Goal: Task Accomplishment & Management: Manage account settings

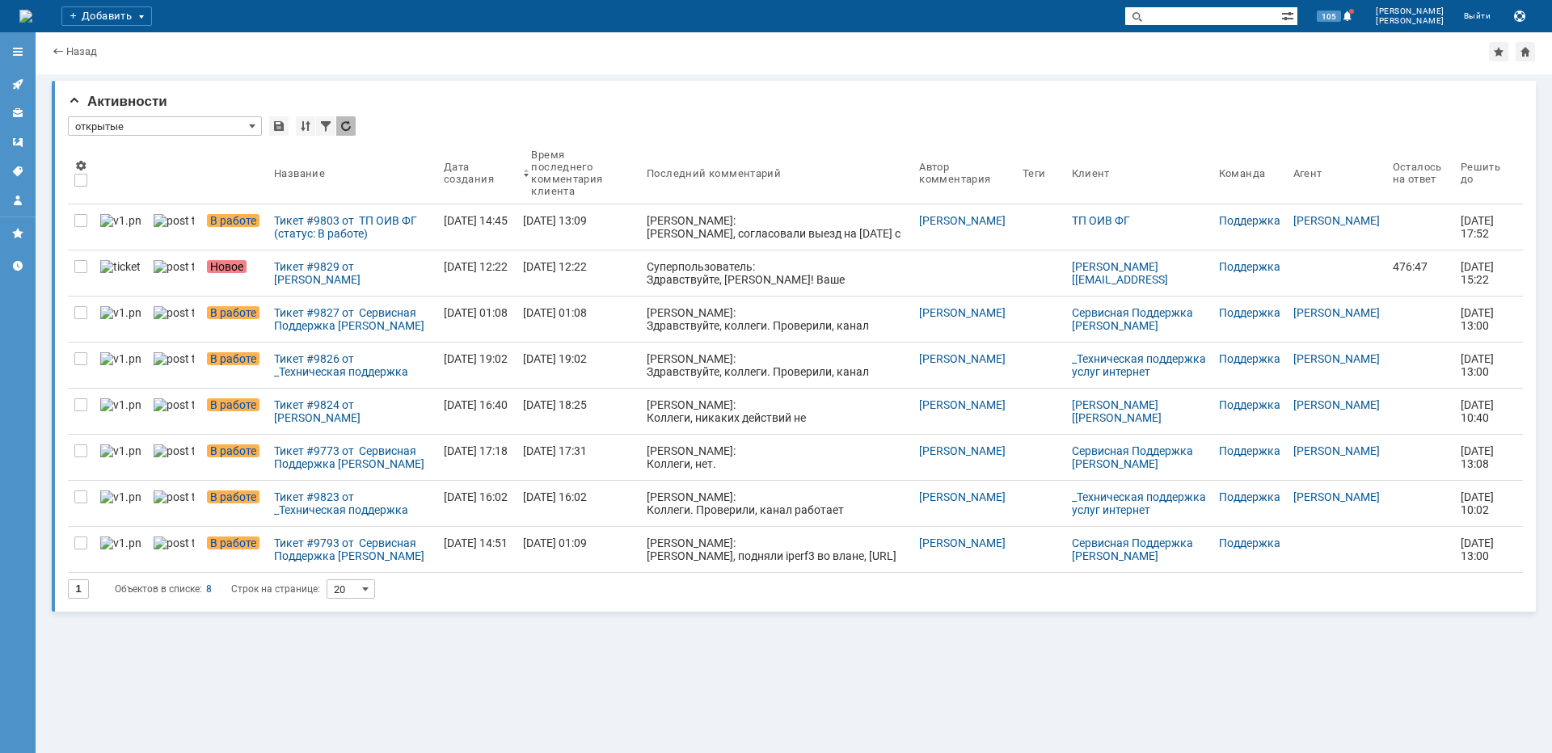
click at [364, 276] on div "Тикет #9829 от [PERSON_NAME] [[EMAIL_ADDRESS][DOMAIN_NAME]] (статус: Новое)" at bounding box center [352, 273] width 157 height 26
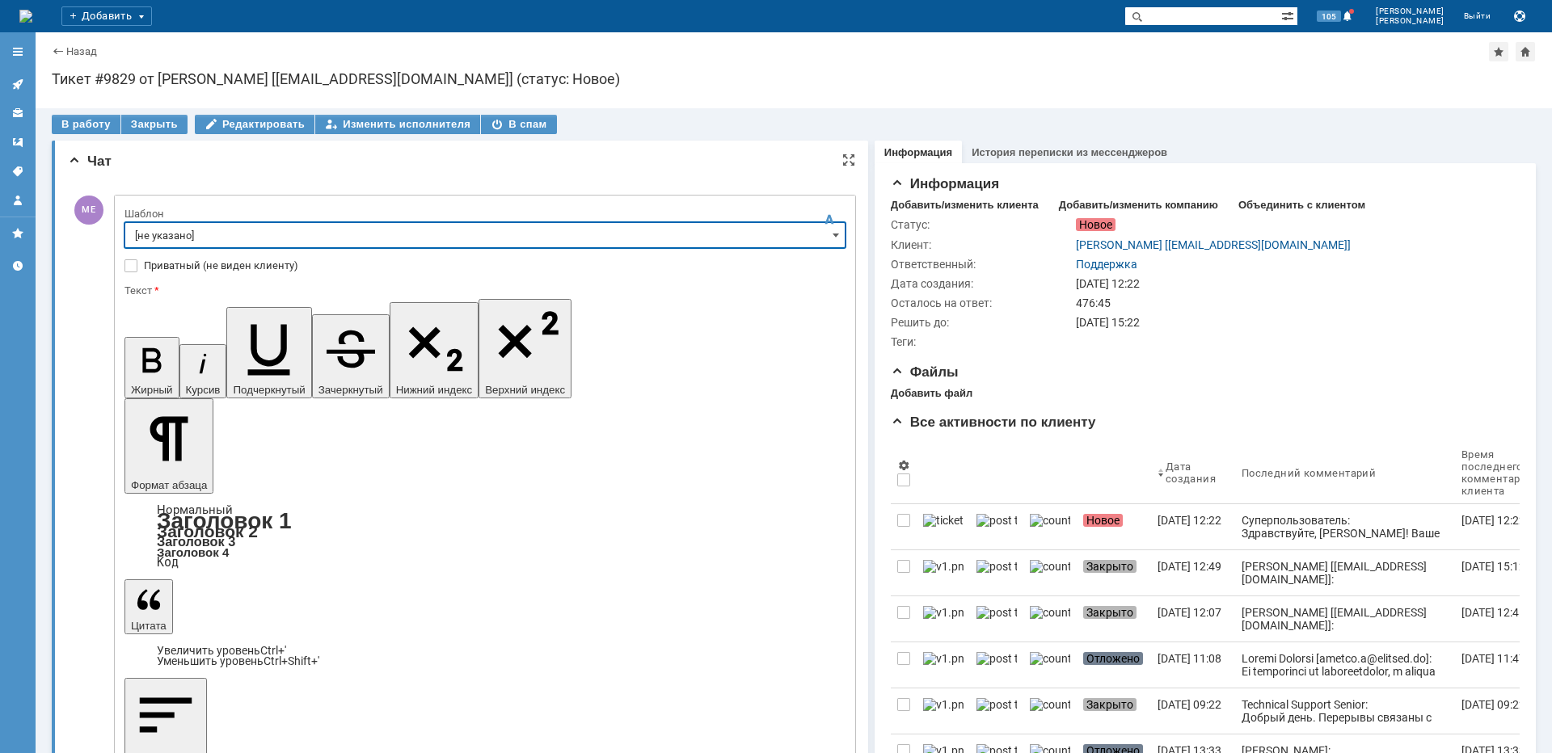
click at [271, 228] on input "[не указано]" at bounding box center [484, 235] width 721 height 26
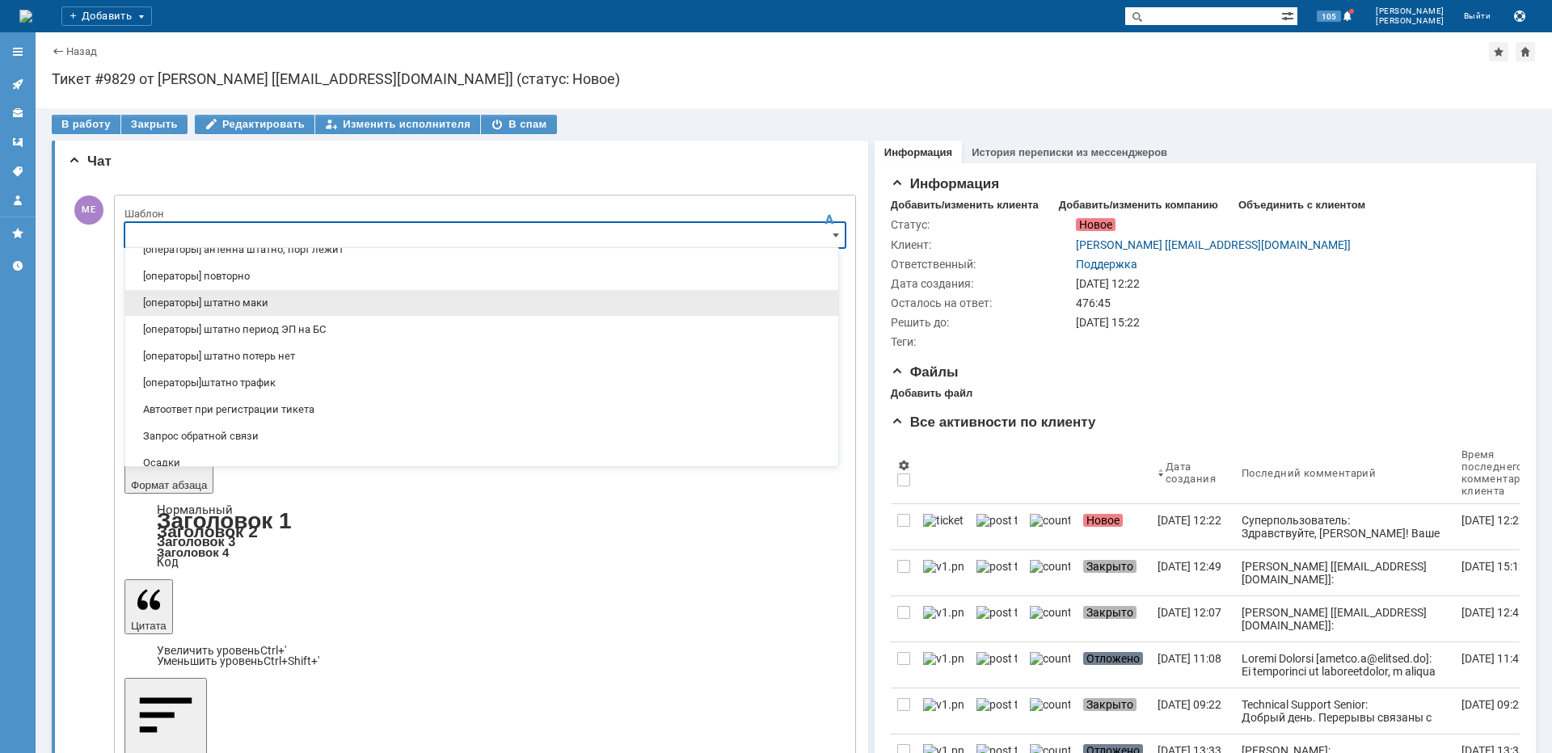
scroll to position [242, 0]
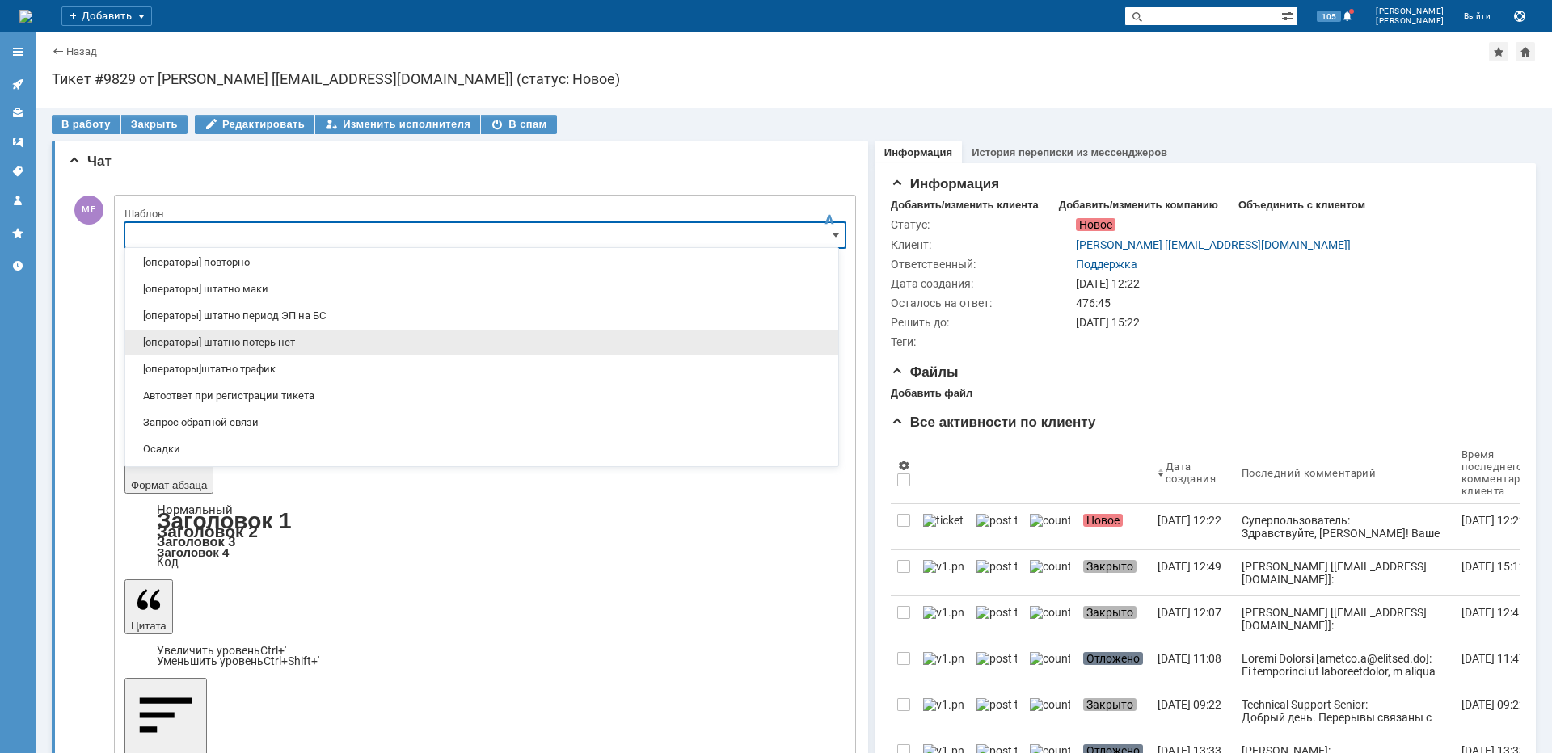
click at [271, 347] on span "[операторы] штатно потерь нет" at bounding box center [481, 342] width 693 height 13
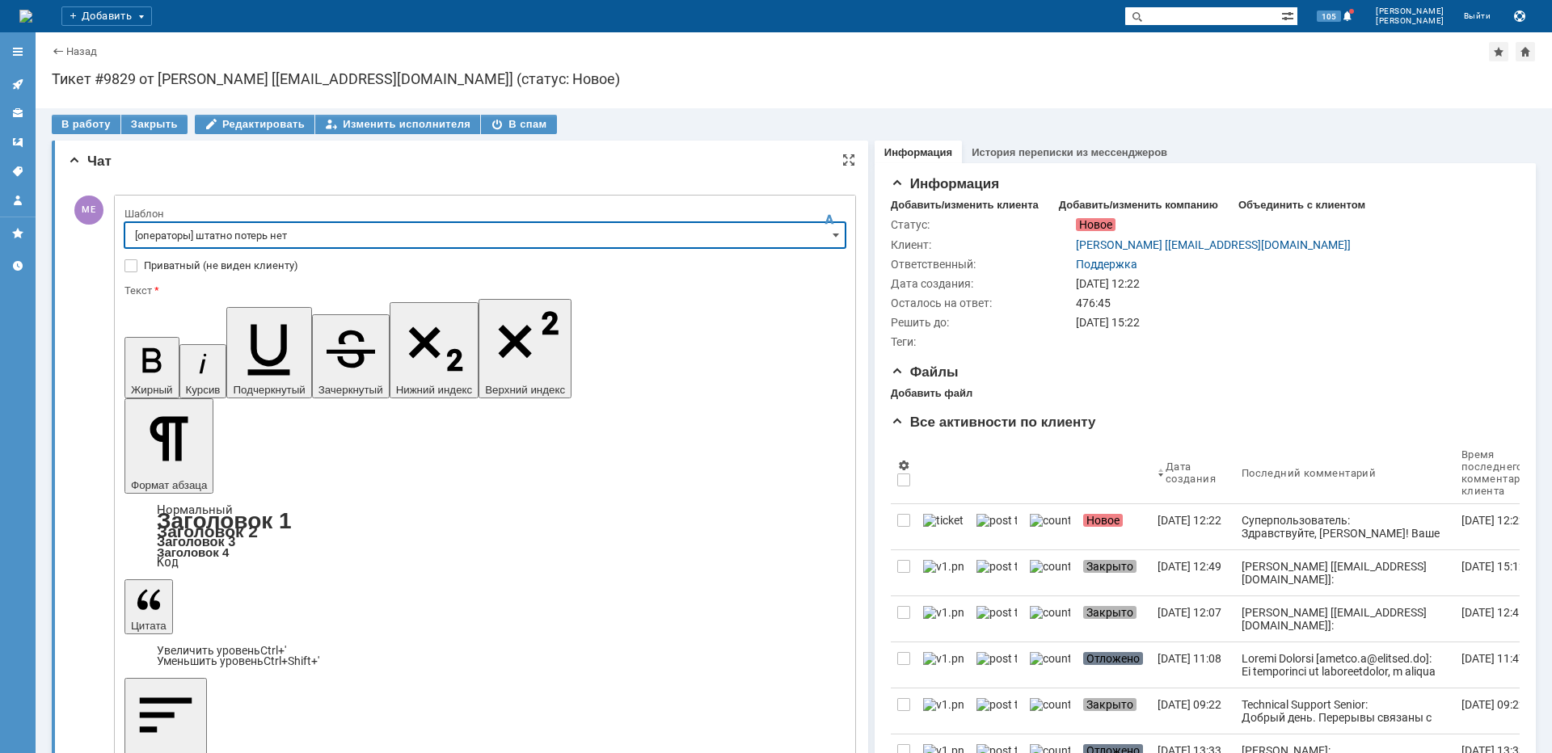
type input "[операторы] штатно потерь нет"
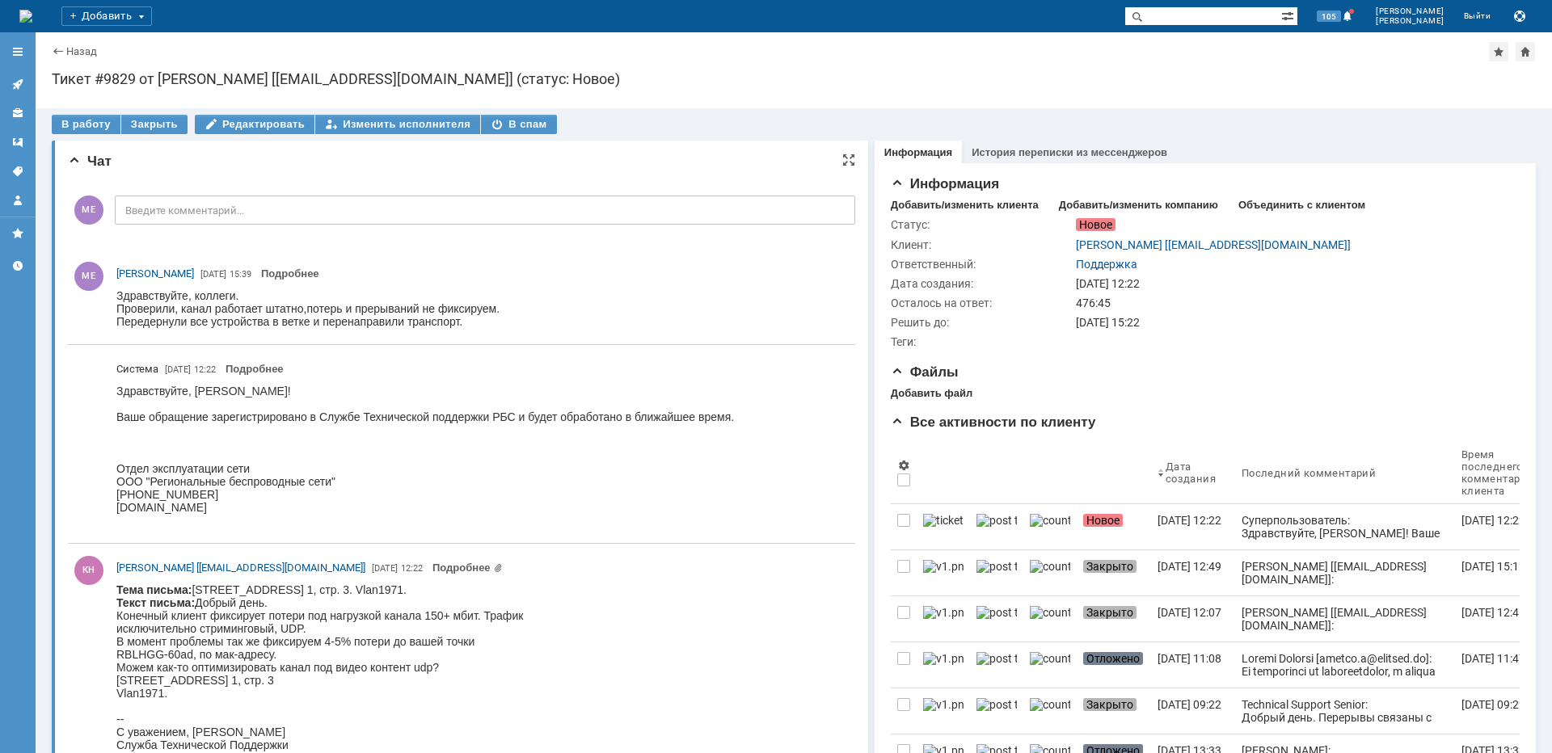
scroll to position [0, 0]
click at [19, 85] on icon at bounding box center [17, 84] width 11 height 11
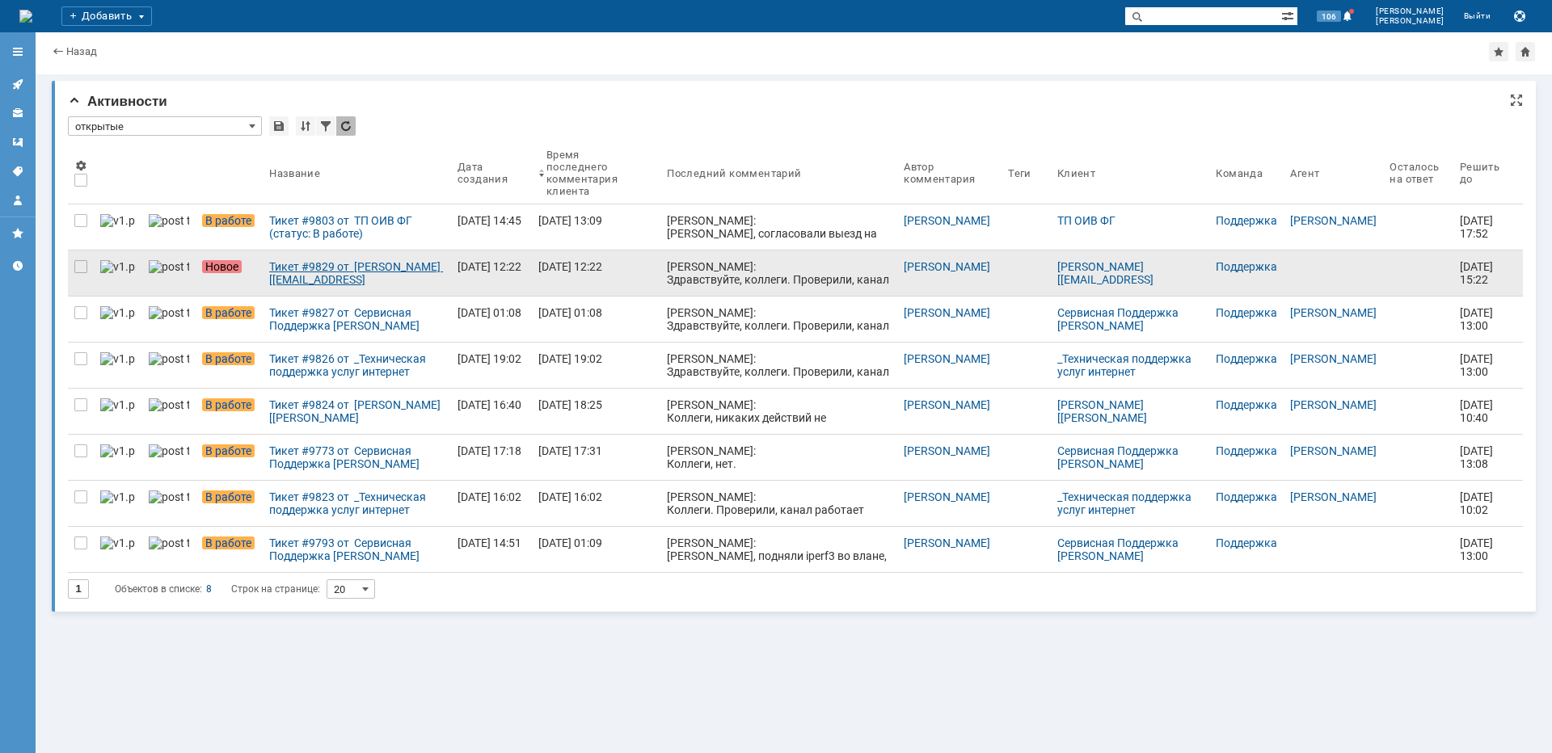
click at [315, 270] on div "Тикет #9829 от [PERSON_NAME] [[EMAIL_ADDRESS][DOMAIN_NAME]] (статус: Новое)" at bounding box center [356, 273] width 175 height 26
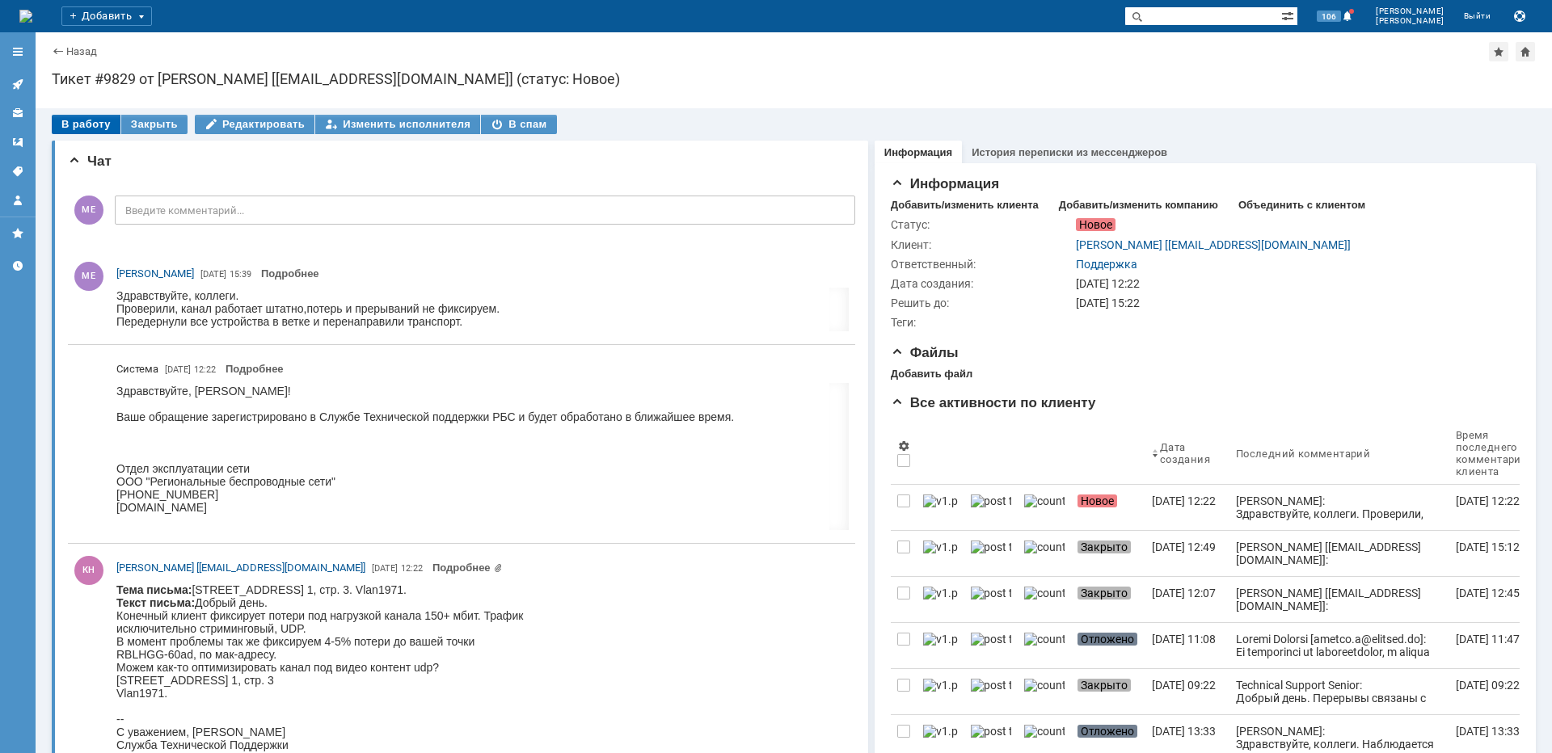
click at [85, 130] on div "В работу" at bounding box center [86, 124] width 69 height 19
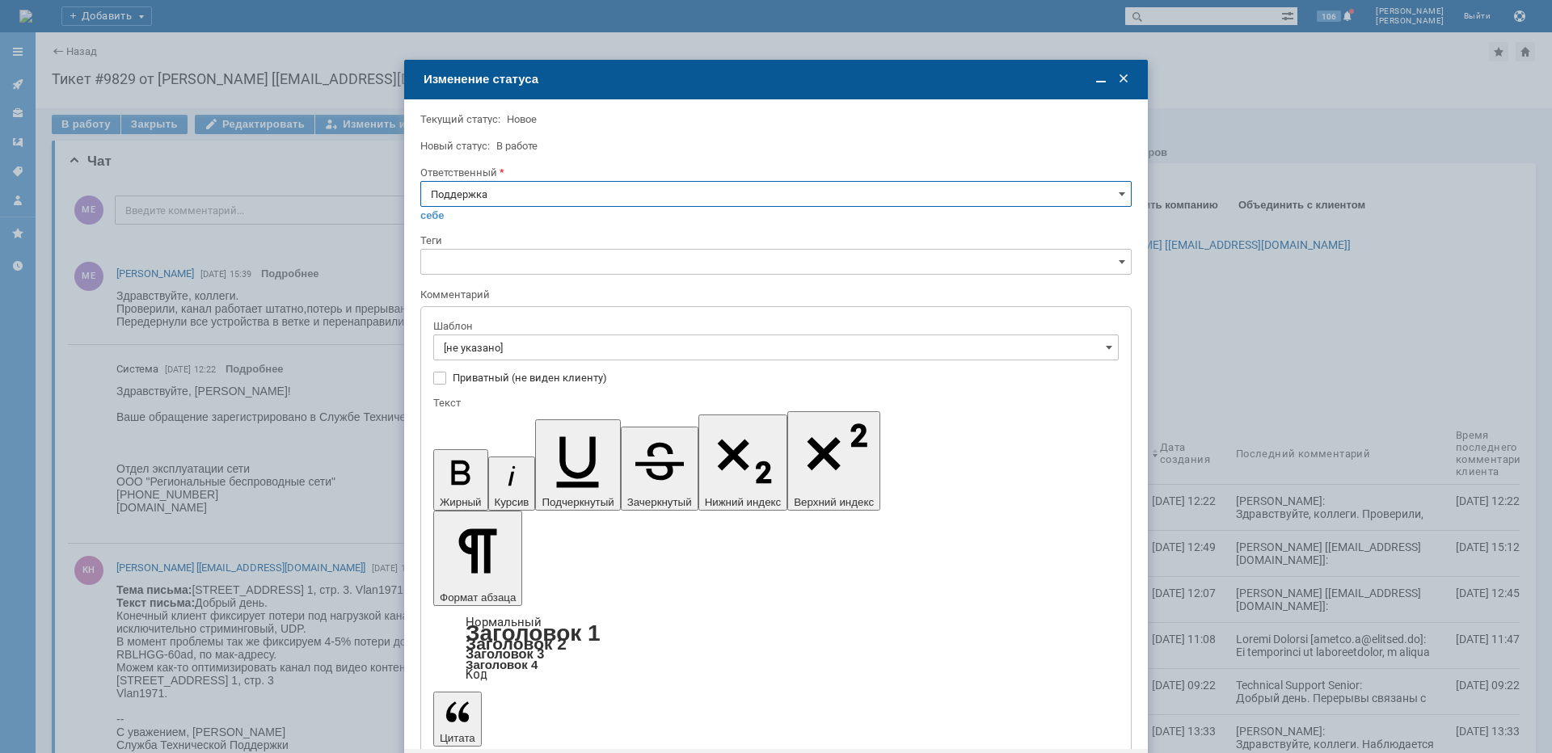
click at [546, 195] on input "Поддержка" at bounding box center [775, 194] width 711 height 26
click at [500, 351] on span "[PERSON_NAME]" at bounding box center [776, 357] width 690 height 13
type input "[PERSON_NAME]"
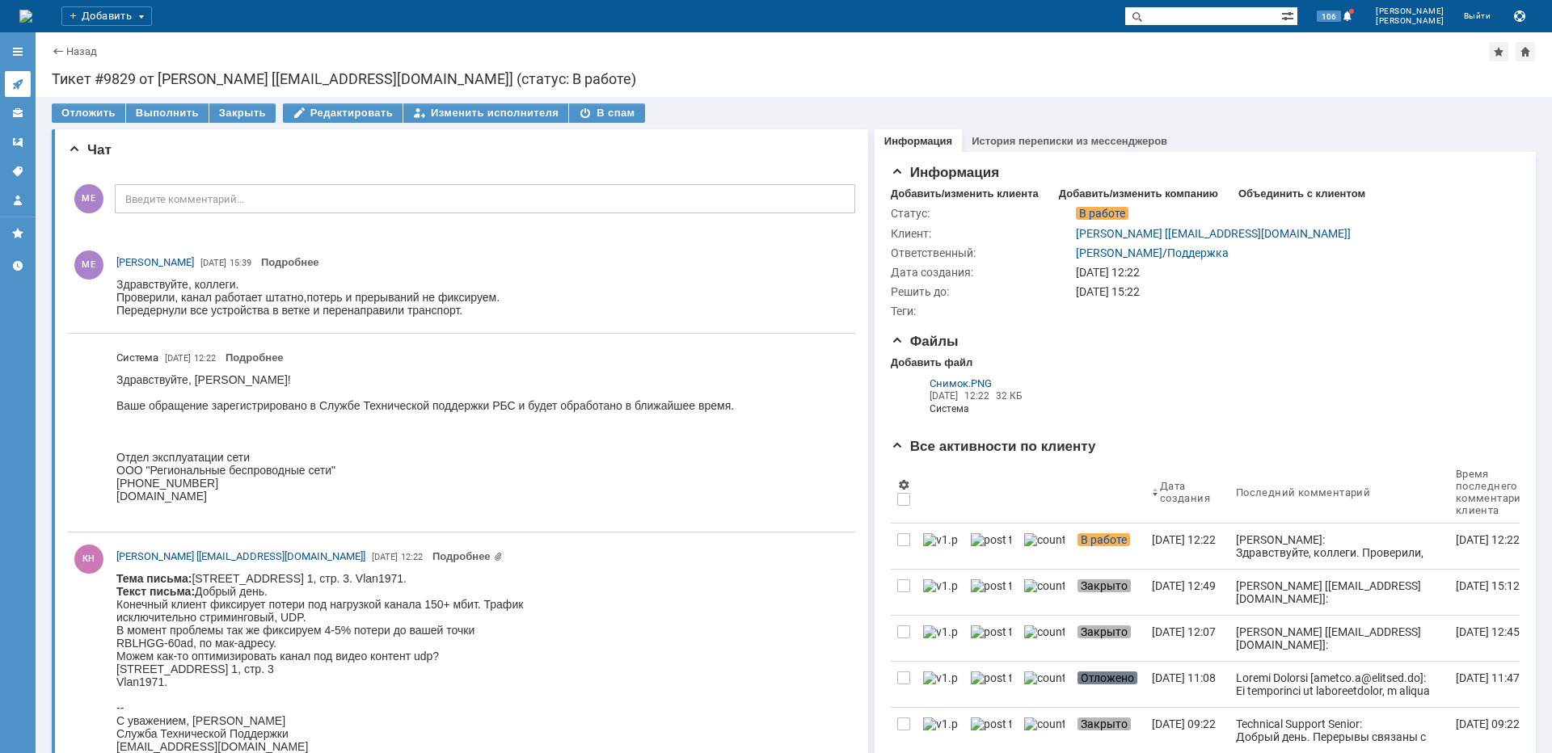
click at [22, 82] on icon at bounding box center [17, 84] width 11 height 11
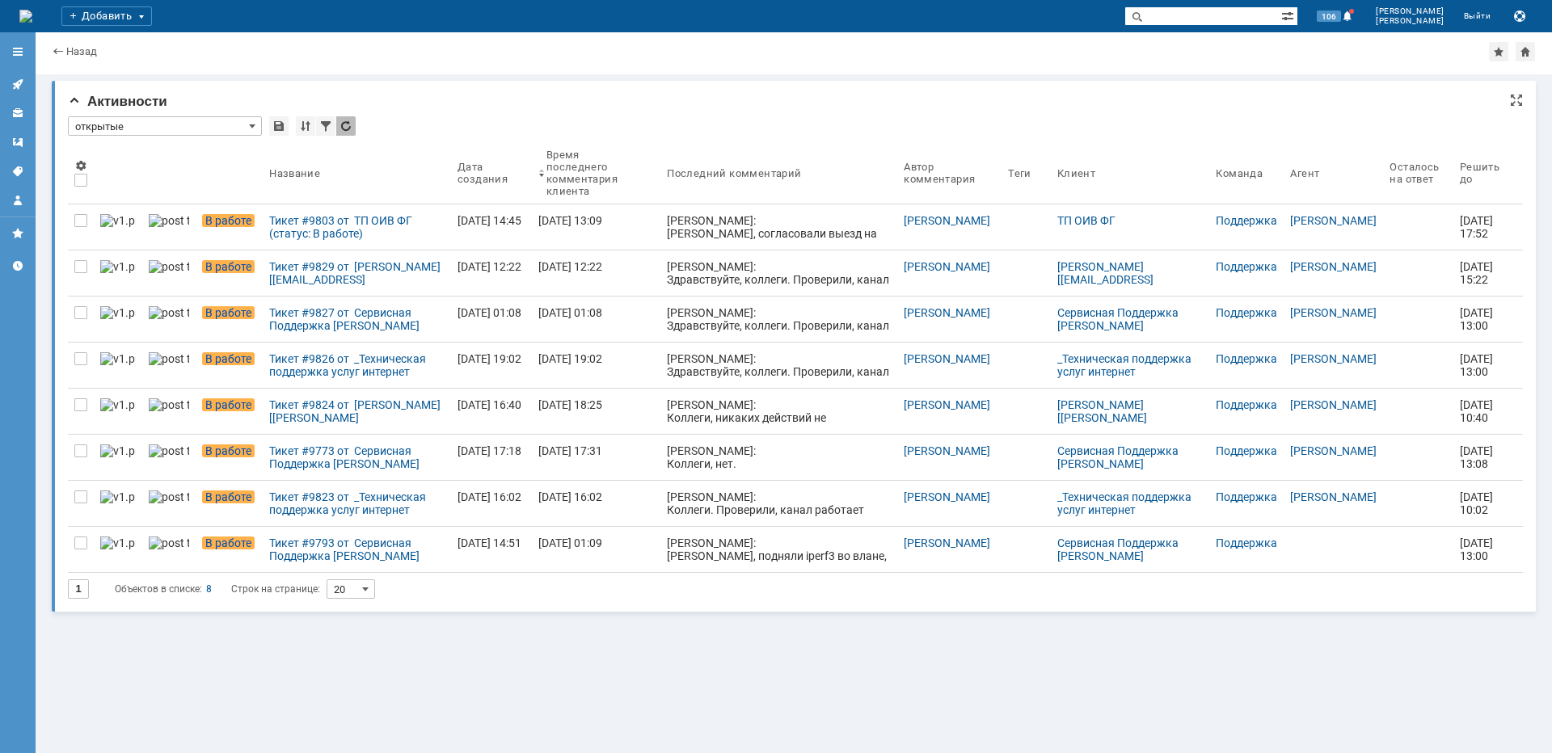
click at [969, 98] on div "Активности" at bounding box center [795, 102] width 1455 height 16
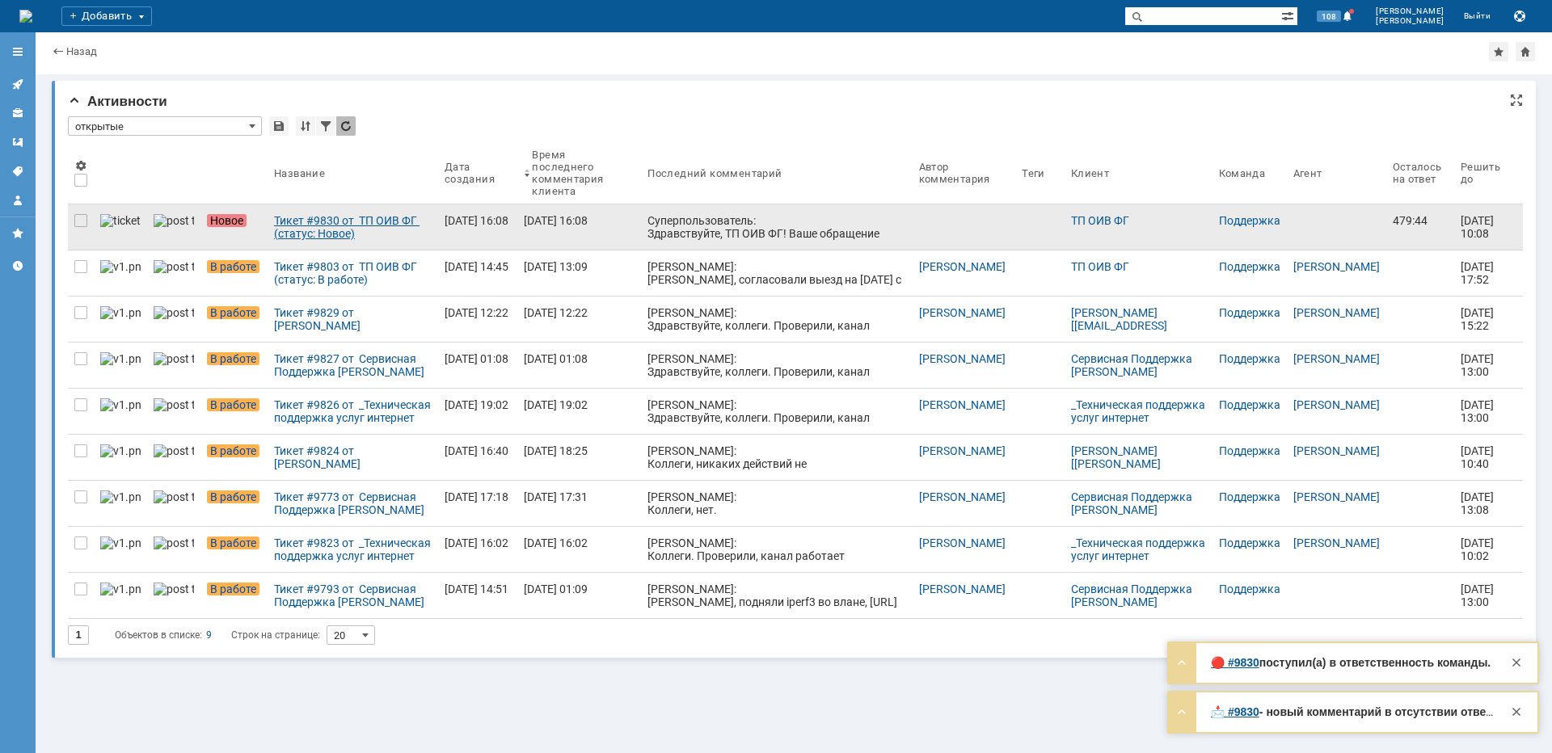
click at [285, 229] on div "Тикет #9830 от ТП ОИВ ФГ (статус: Новое)" at bounding box center [353, 227] width 158 height 26
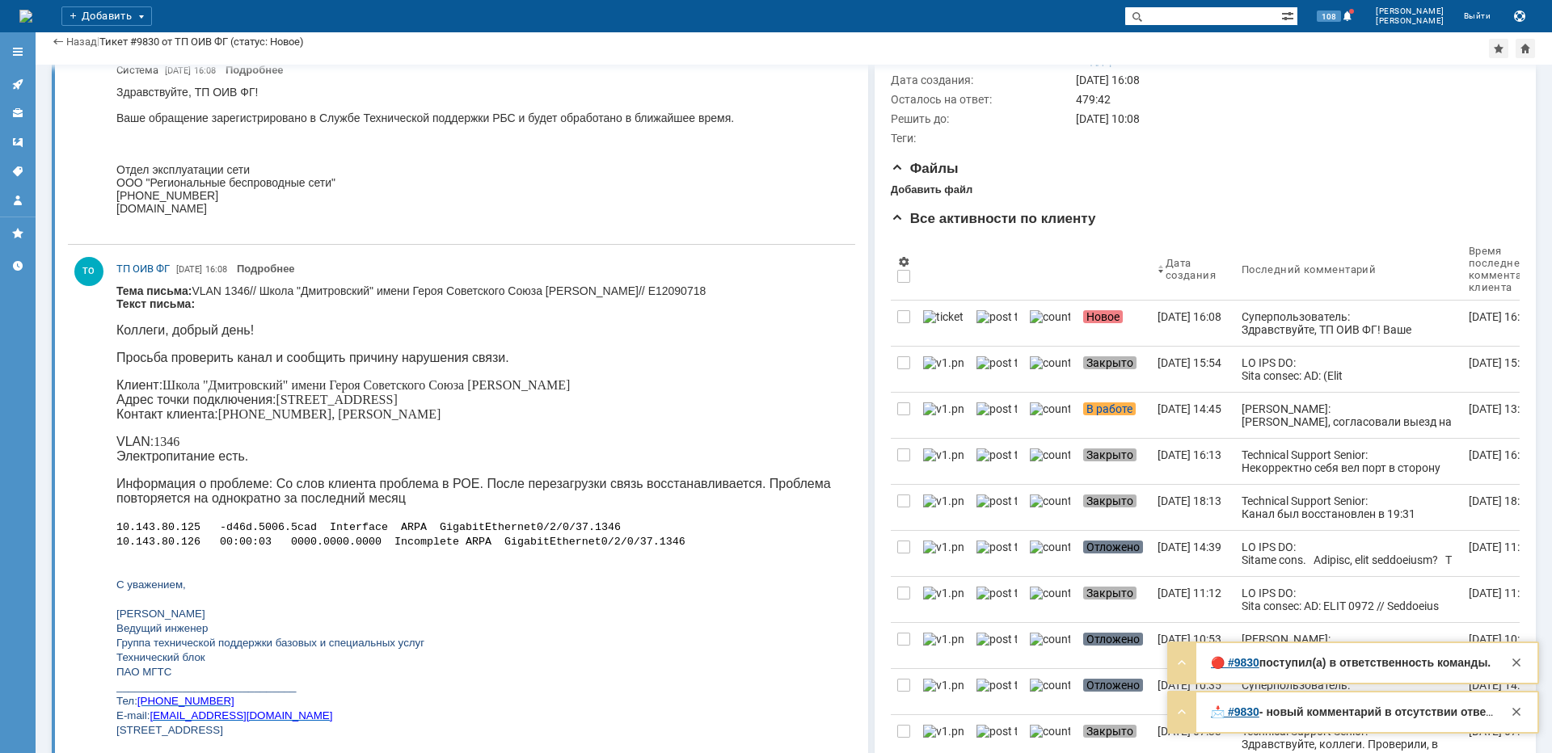
scroll to position [162, 0]
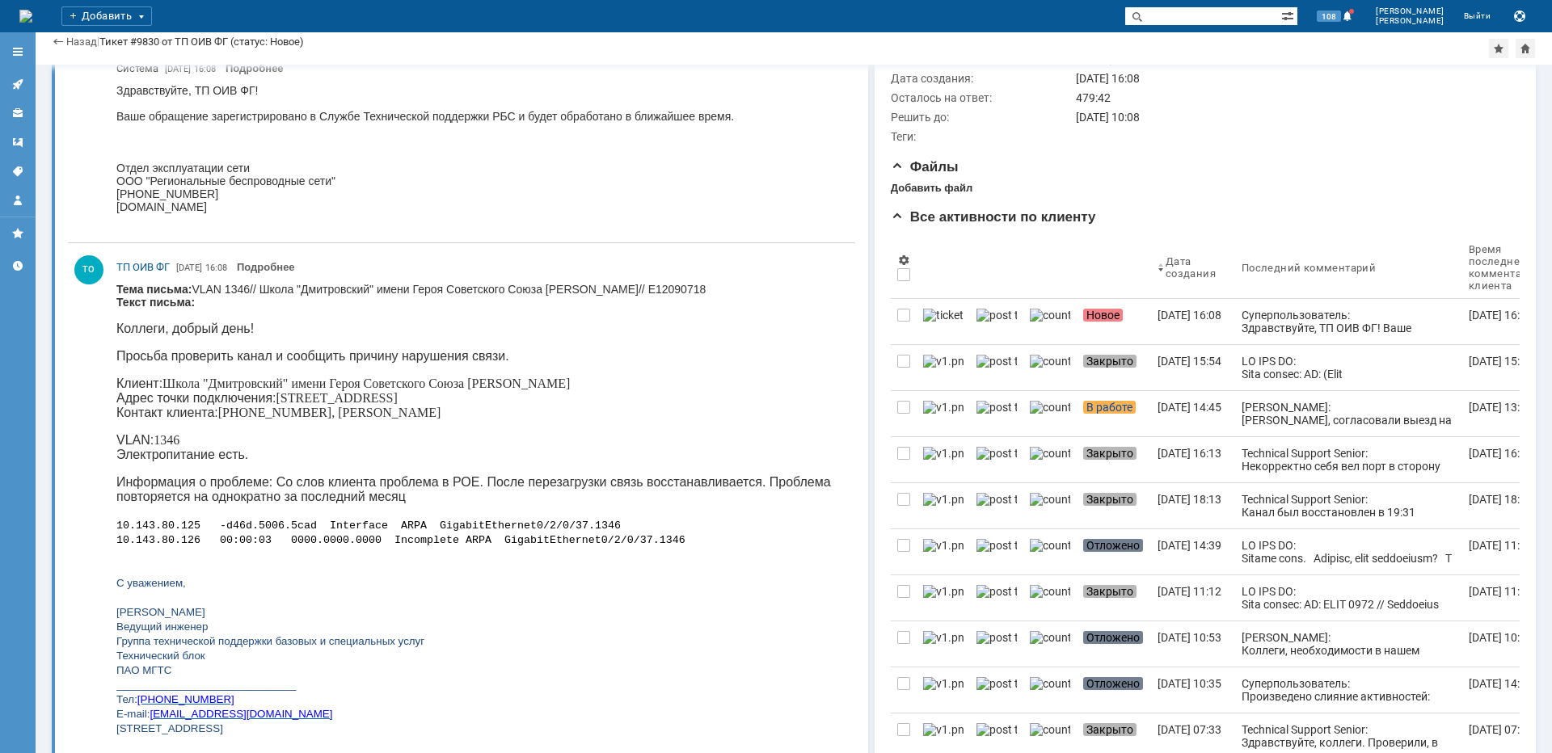
click at [306, 400] on p "Клиент: Школа "Дмитровский" имени Героя Советского Союза [PERSON_NAME] Адрес то…" at bounding box center [478, 399] width 725 height 44
click at [307, 400] on p "Клиент: Школа "Дмитровский" имени Героя Советского Союза [PERSON_NAME] Адрес то…" at bounding box center [478, 399] width 725 height 44
copy p "[PERSON_NAME]"
click at [334, 420] on p "Клиент: Школа "Дмитровский" имени Героя Советского Союза [PERSON_NAME] Адрес то…" at bounding box center [478, 399] width 725 height 44
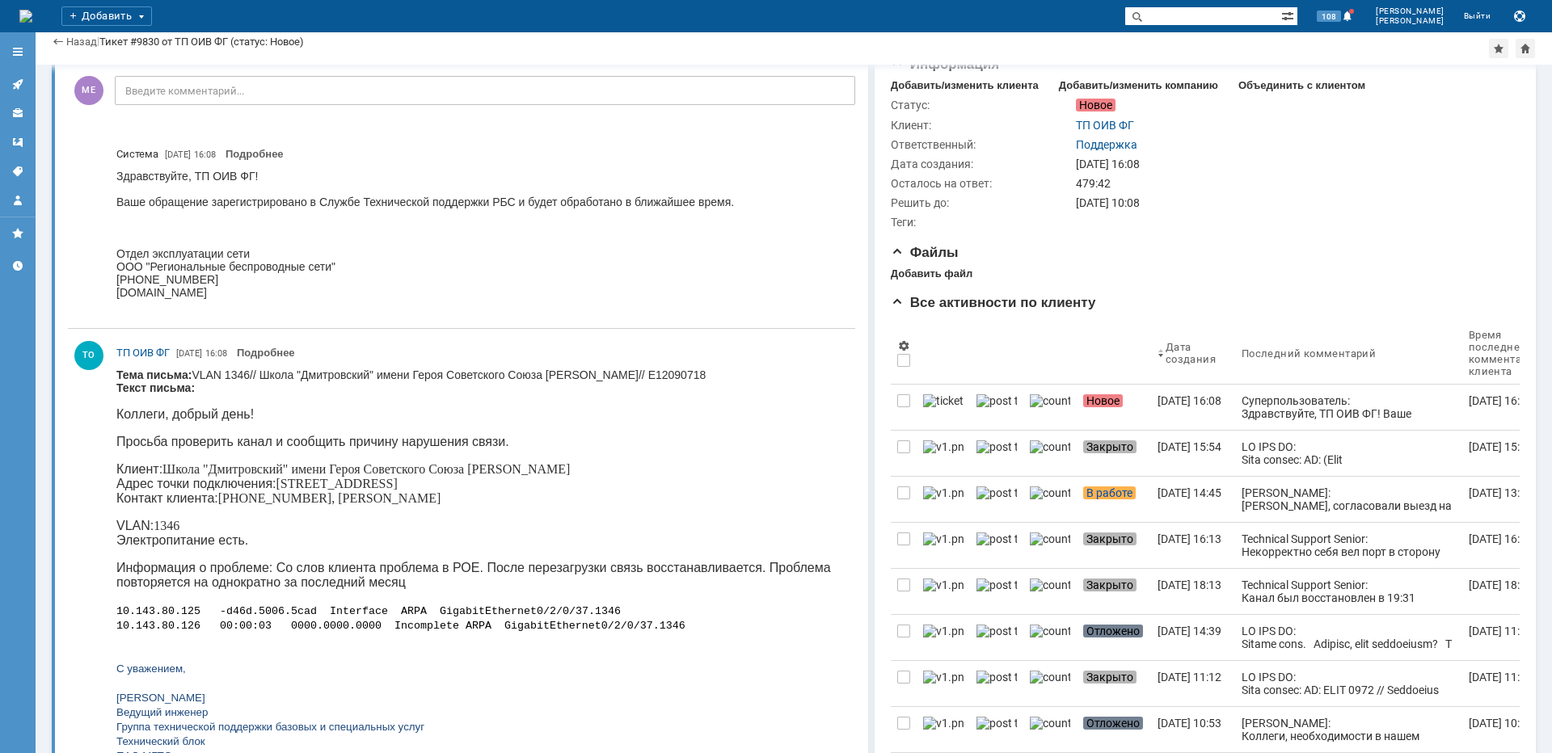
scroll to position [0, 0]
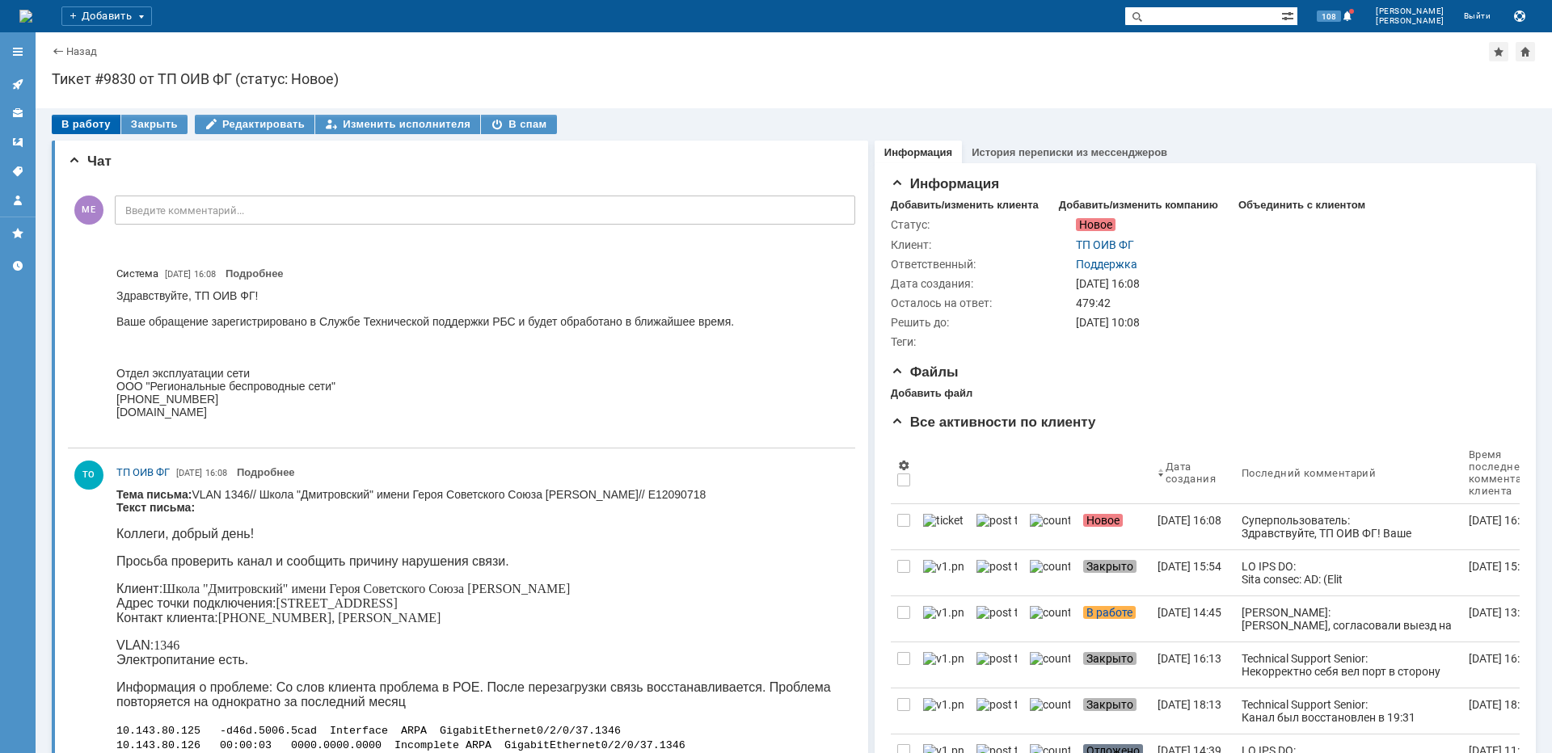
click at [76, 120] on div "В работу" at bounding box center [86, 124] width 69 height 19
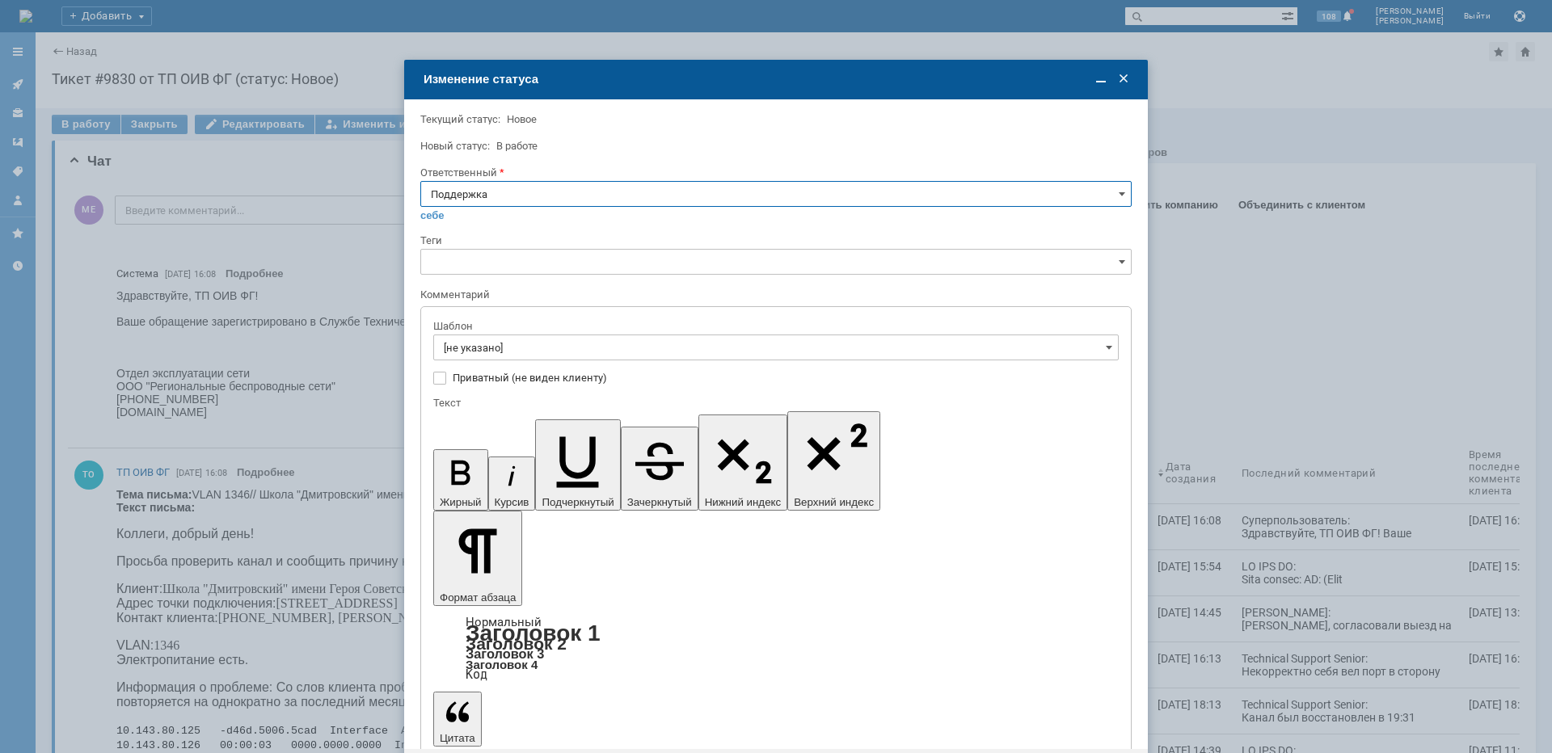
click at [513, 186] on input "Поддержка" at bounding box center [775, 194] width 711 height 26
click at [501, 345] on div "[PERSON_NAME]" at bounding box center [776, 357] width 710 height 26
type input "[PERSON_NAME]"
click at [499, 347] on input "[не указано]" at bounding box center [775, 348] width 685 height 26
type input "[PERSON_NAME]"
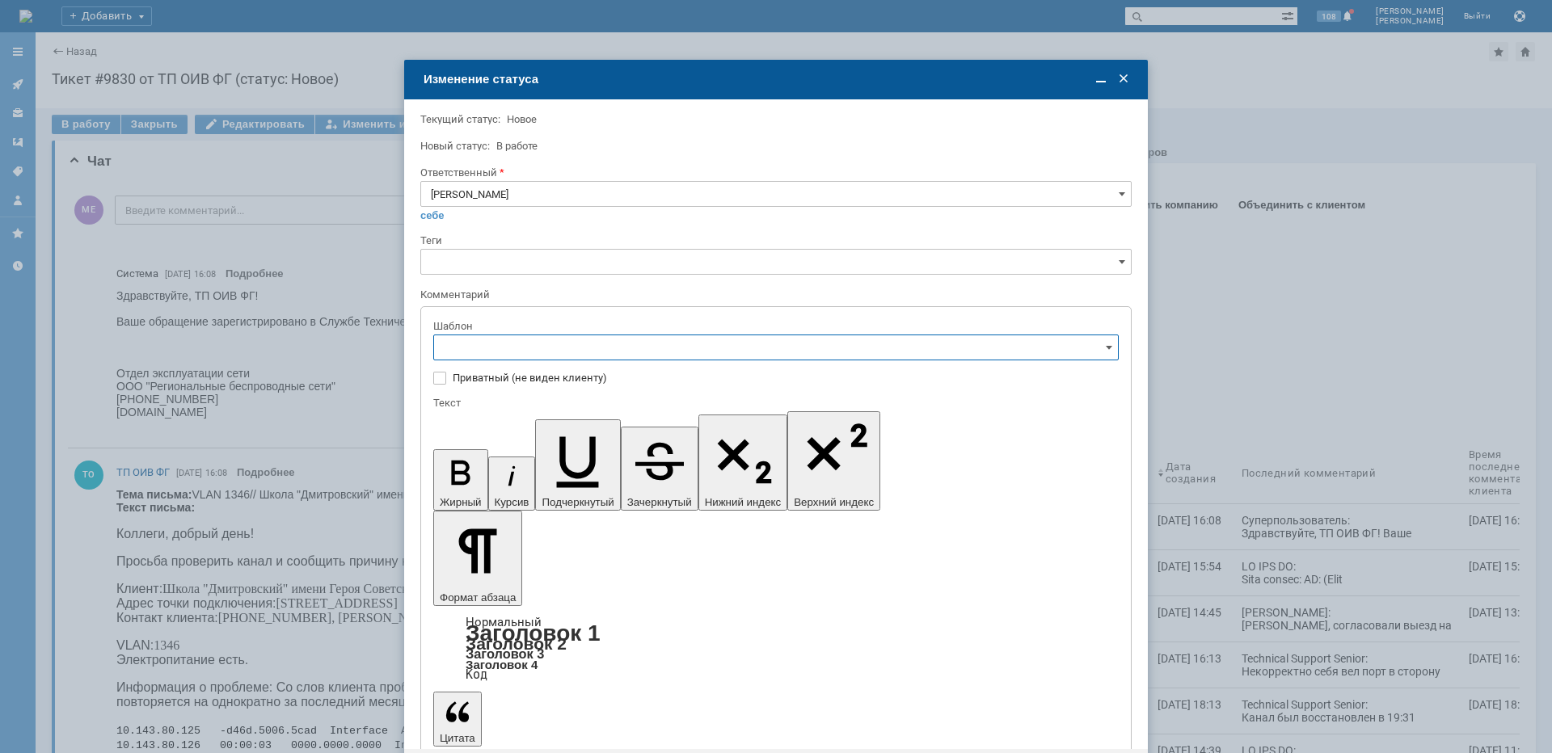
click at [540, 403] on span "[операторы] Авария на транзите" at bounding box center [776, 404] width 664 height 13
type input "[операторы] Авария на транзите"
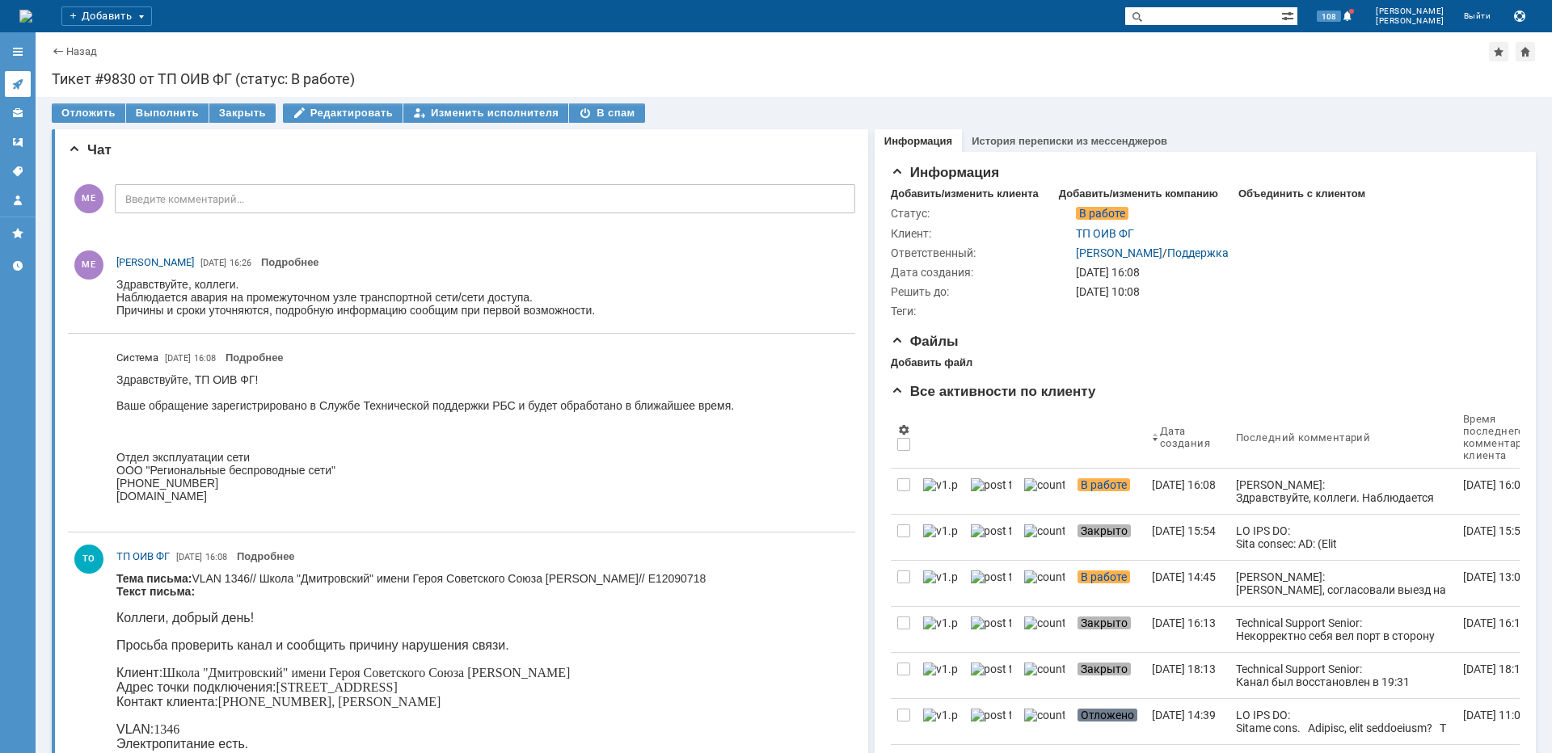
click at [17, 78] on icon at bounding box center [17, 84] width 13 height 13
